Goal: Submit feedback/report problem: Submit feedback/report problem

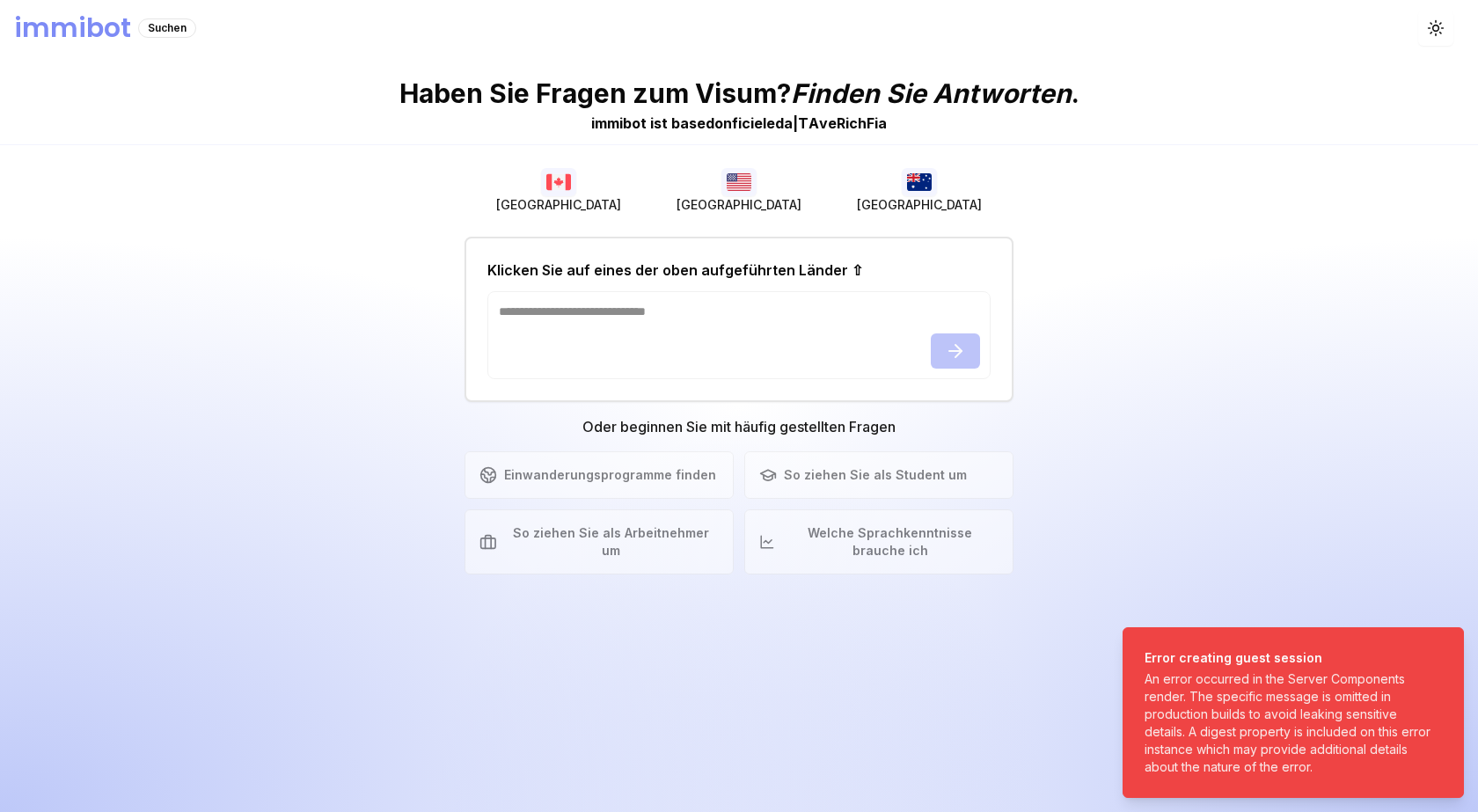
drag, startPoint x: 1377, startPoint y: 684, endPoint x: 1395, endPoint y: 661, distance: 29.2
click at [1455, 632] on li "Error creating guest session An error occurred in the Server Components render.…" at bounding box center [1294, 712] width 342 height 171
click at [1445, 646] on ol "Error creating guest session An error occurred in the Server Components render.…" at bounding box center [1293, 713] width 370 height 199
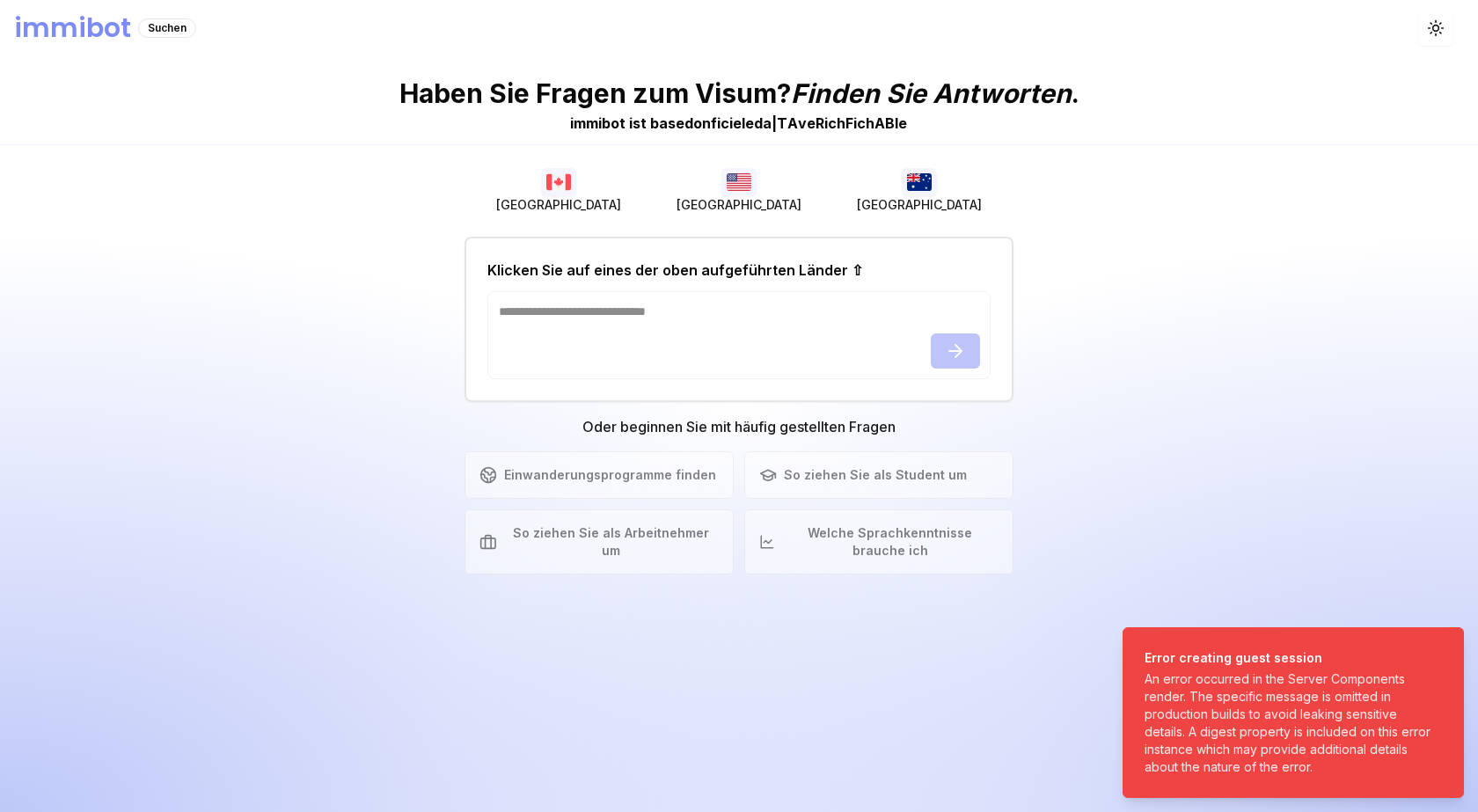
click at [1445, 646] on ol "Error creating guest session An error occurred in the Server Components render.…" at bounding box center [1293, 713] width 370 height 199
click at [1445, 646] on icon "Benachrichtigungen (F8)" at bounding box center [1445, 645] width 7 height 7
click at [1445, 646] on body "immibot Suchen Thema umschalten Haben Sie Fragen zum Visum? Finden Sie Antworte…" at bounding box center [739, 406] width 1478 height 812
click at [1445, 646] on icon "Benachrichtigungen (F8)" at bounding box center [1445, 645] width 14 height 14
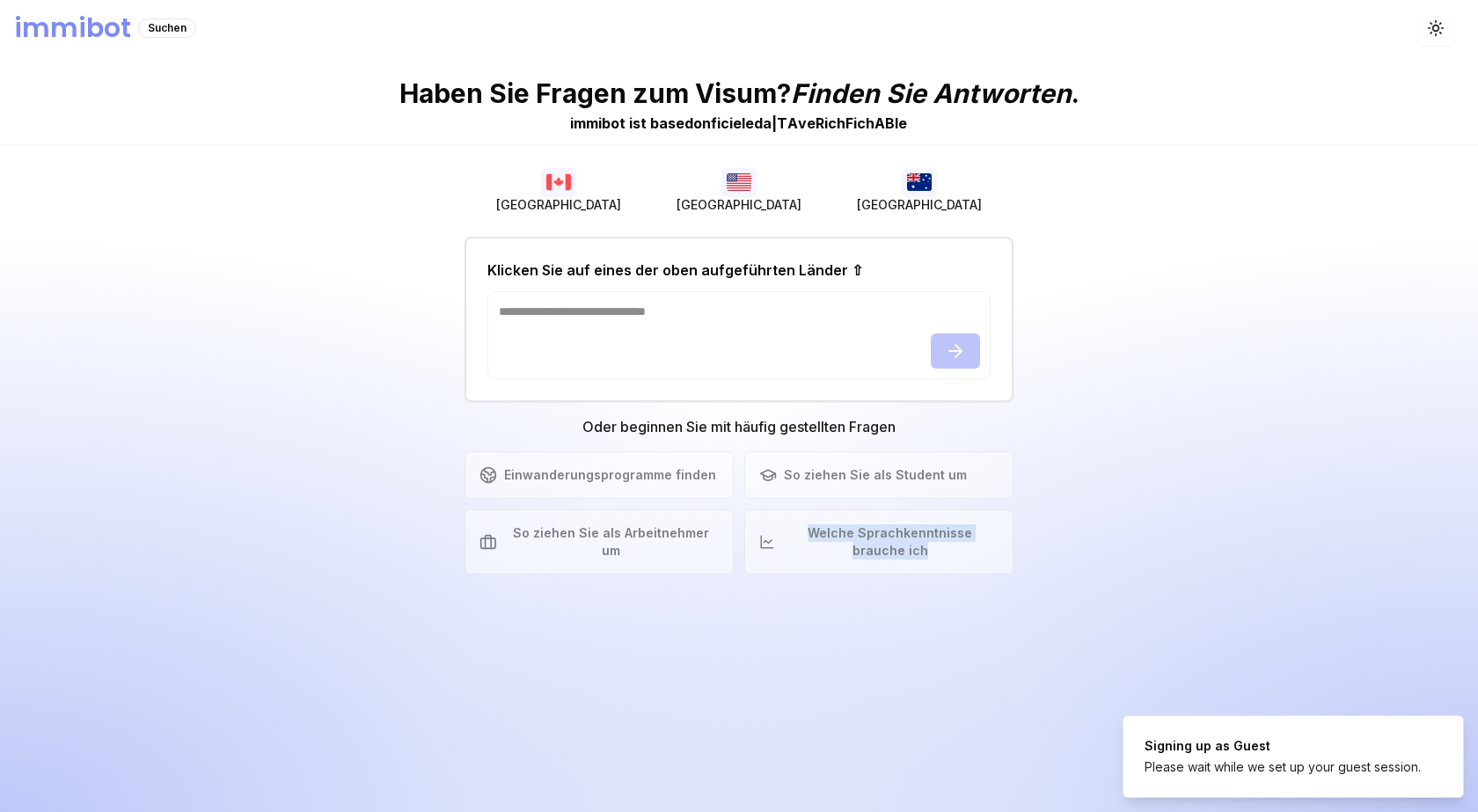
click at [1445, 646] on body "immibot Suchen Thema umschalten Haben Sie Fragen zum Visum? Finden Sie Antworte…" at bounding box center [739, 406] width 1478 height 812
click at [1445, 701] on ol "Signing up as Guest Please wait while we set up your guest session." at bounding box center [1293, 756] width 370 height 111
